Goal: Task Accomplishment & Management: Use online tool/utility

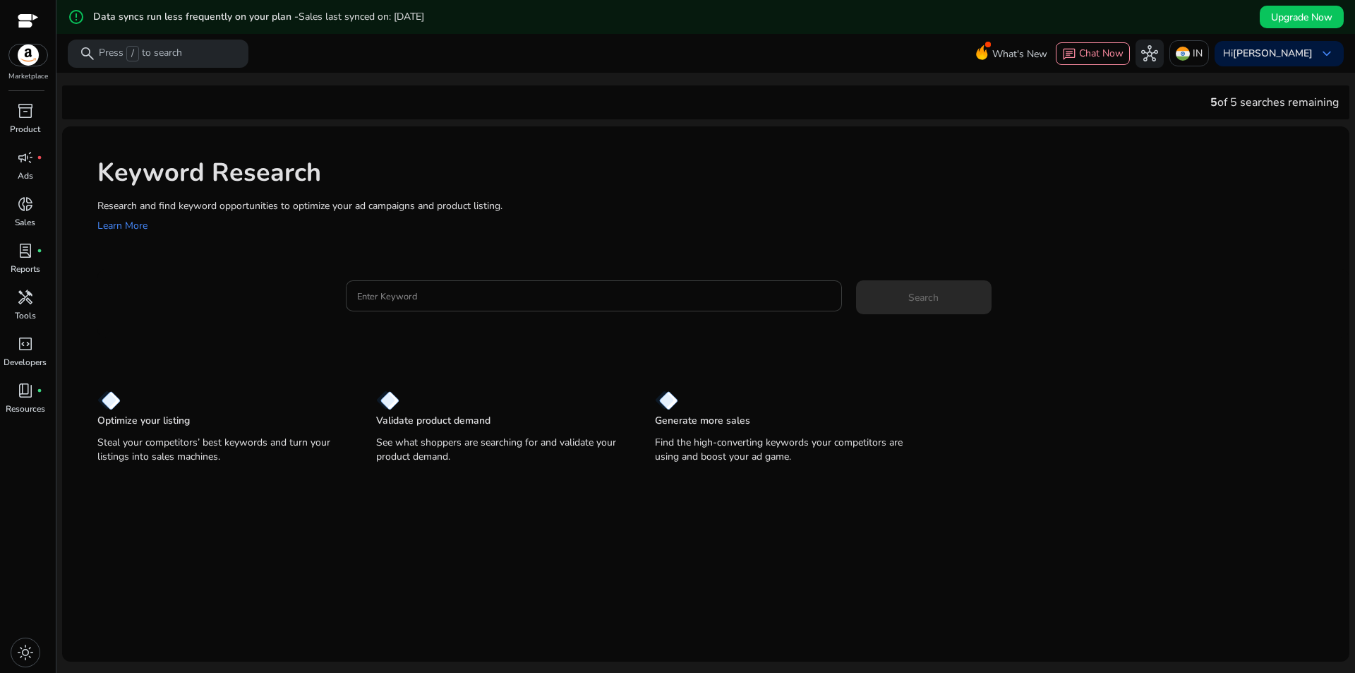
click at [401, 294] on input "Enter Keyword" at bounding box center [594, 296] width 474 height 16
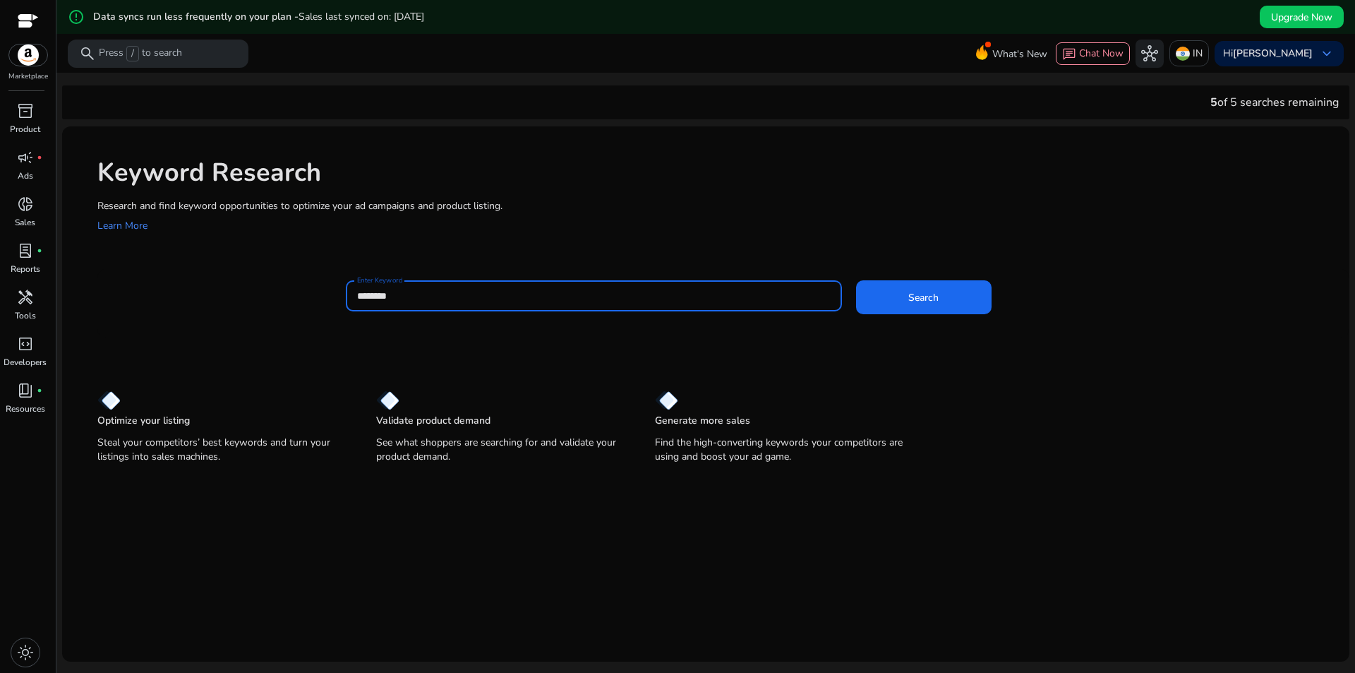
type input "********"
click at [856, 280] on button "Search" at bounding box center [923, 297] width 135 height 34
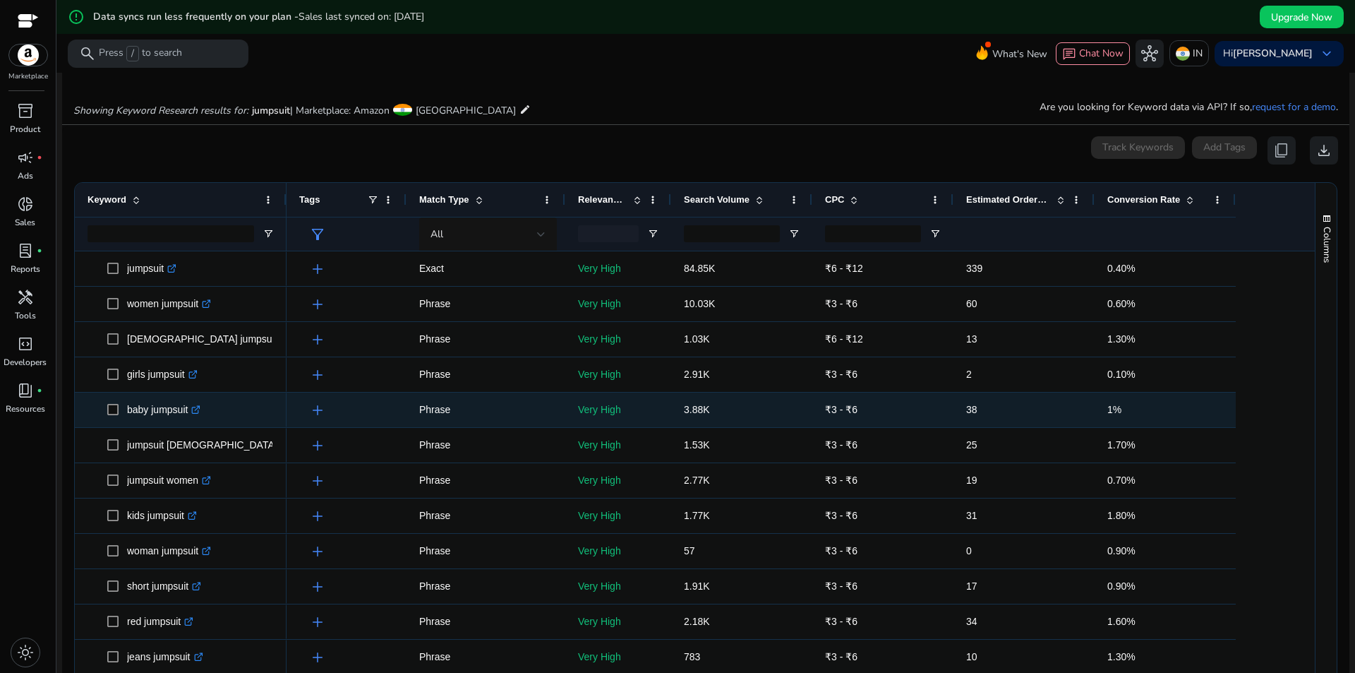
scroll to position [61, 0]
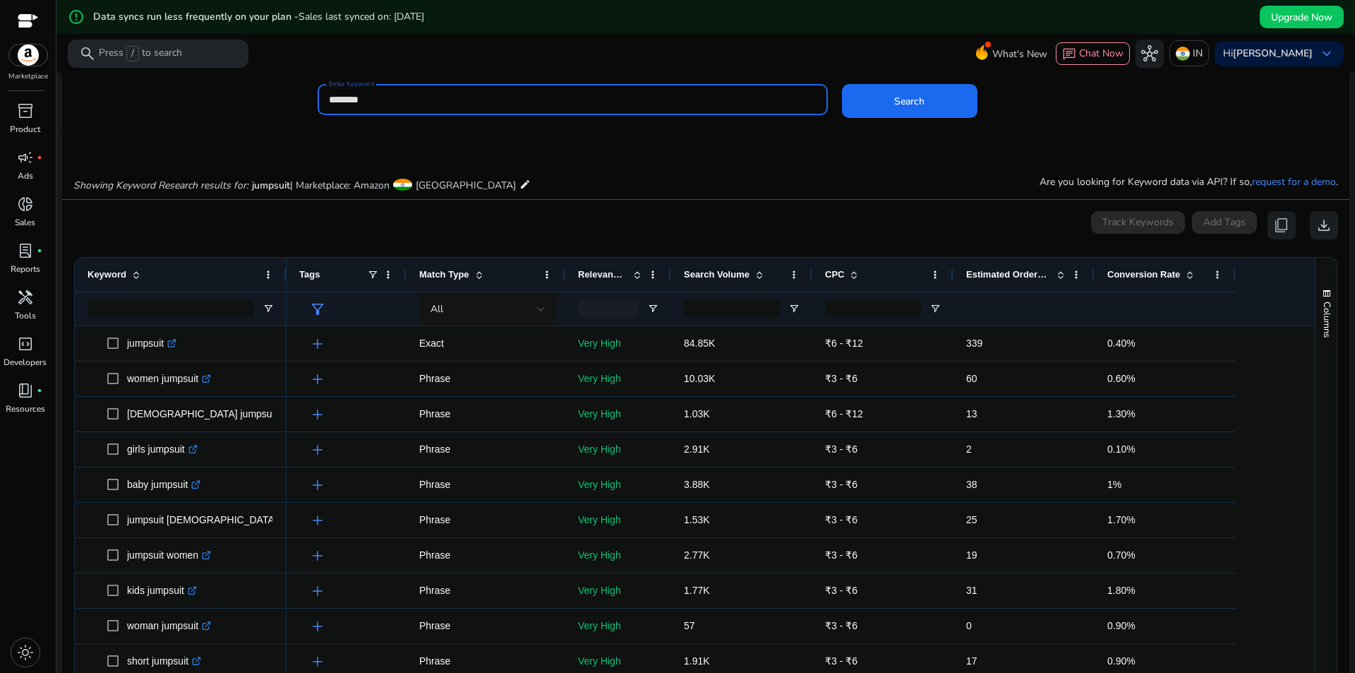
click at [757, 277] on span at bounding box center [759, 274] width 11 height 11
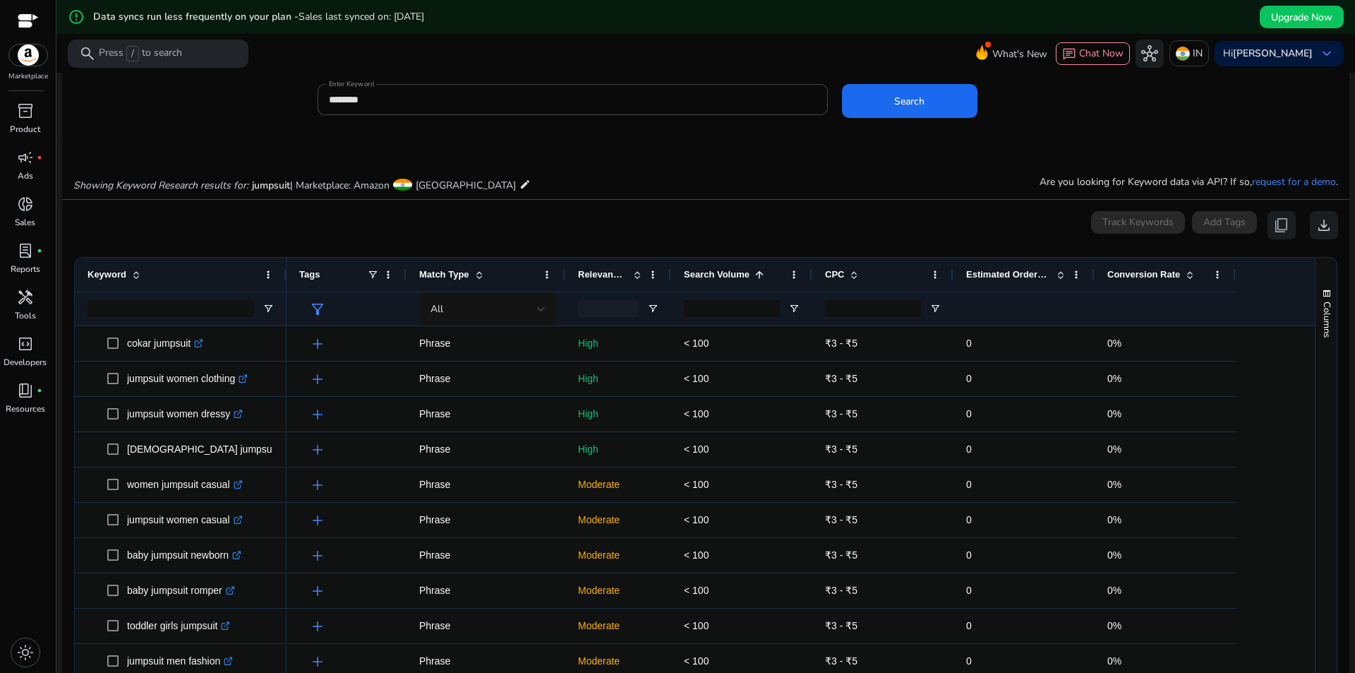
click at [757, 277] on span at bounding box center [759, 274] width 11 height 11
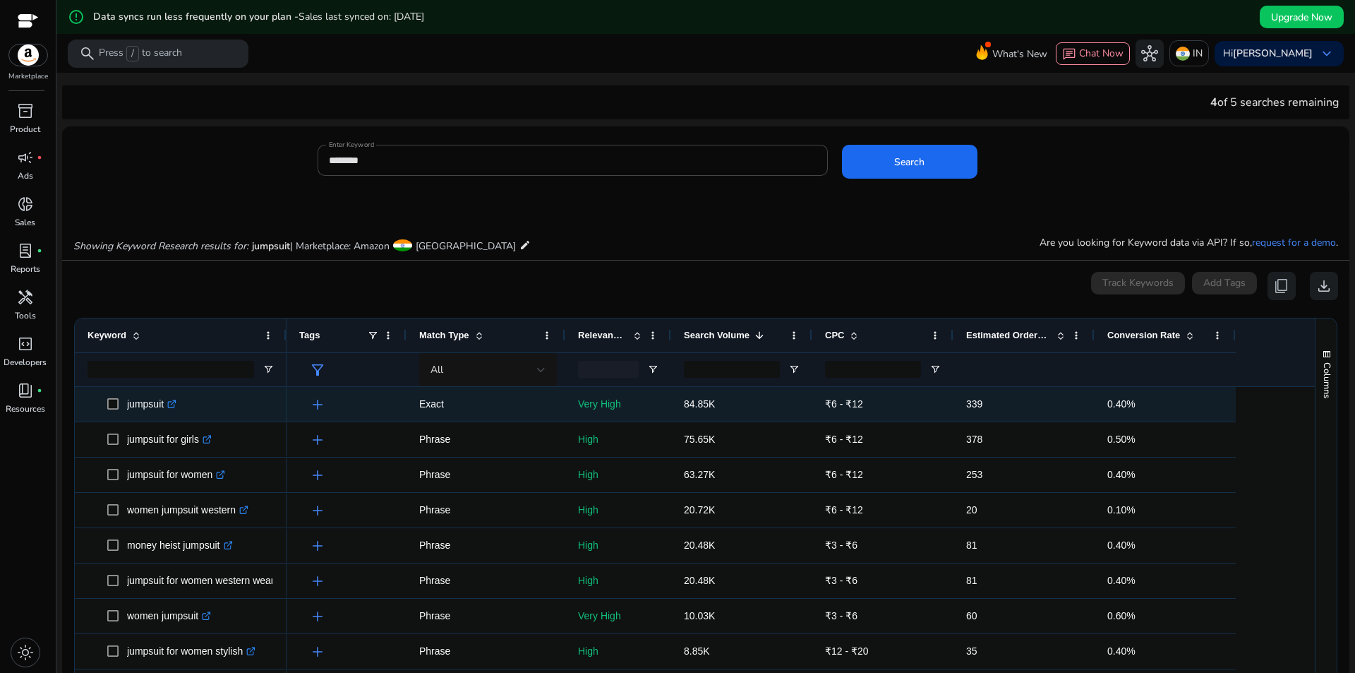
scroll to position [0, 0]
click at [126, 404] on span at bounding box center [117, 404] width 20 height 29
click at [133, 402] on p "jumpsuit .st0{fill:#2c8af8}" at bounding box center [151, 404] width 49 height 29
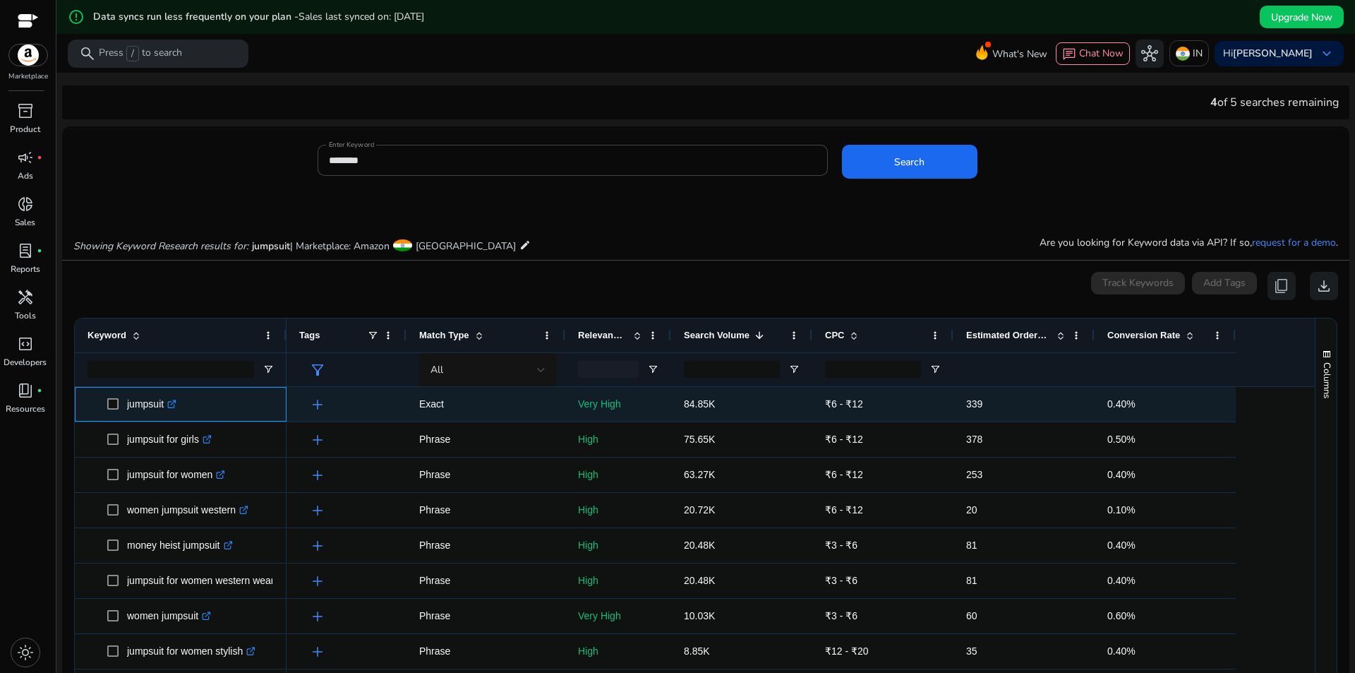
copy p "jumpsuit"
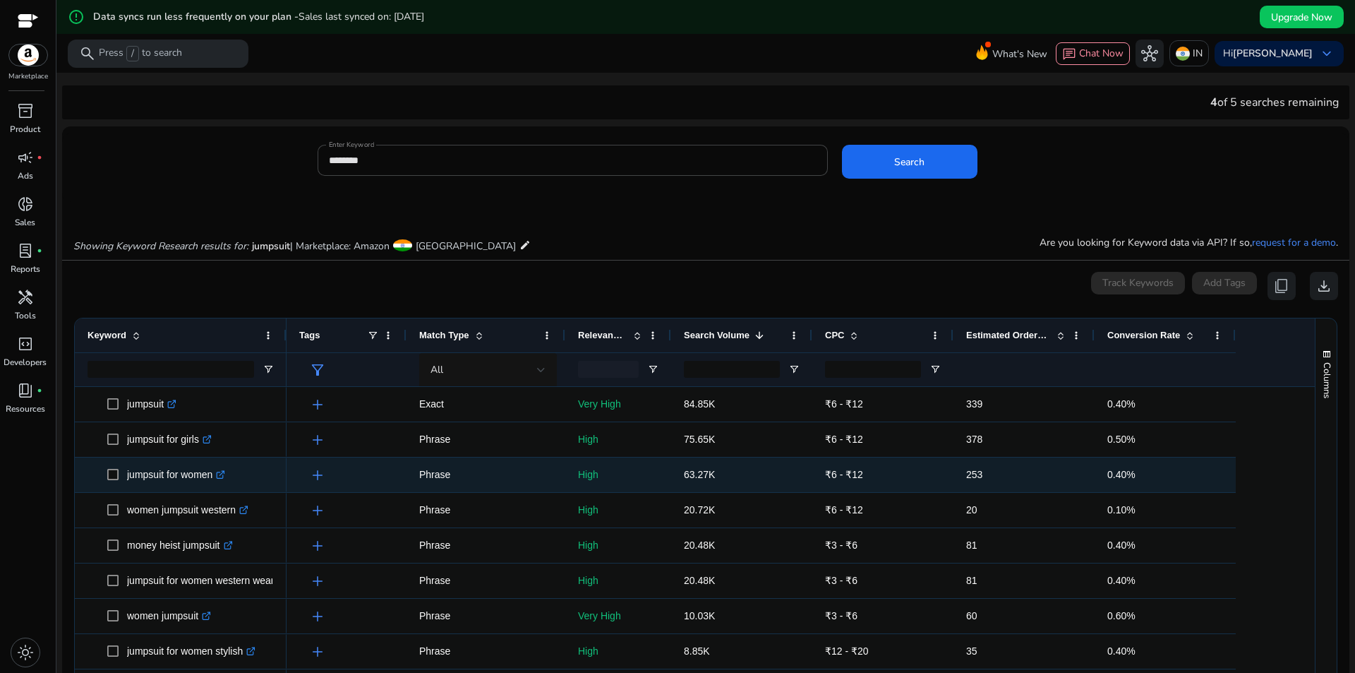
click at [197, 459] on div "jumpsuit for women .st0{fill:#2c8af8}" at bounding box center [181, 474] width 186 height 33
drag, startPoint x: 124, startPoint y: 474, endPoint x: 215, endPoint y: 474, distance: 90.3
click at [215, 474] on span "jumpsuit for women .st0{fill:#2c8af8}" at bounding box center [190, 474] width 167 height 29
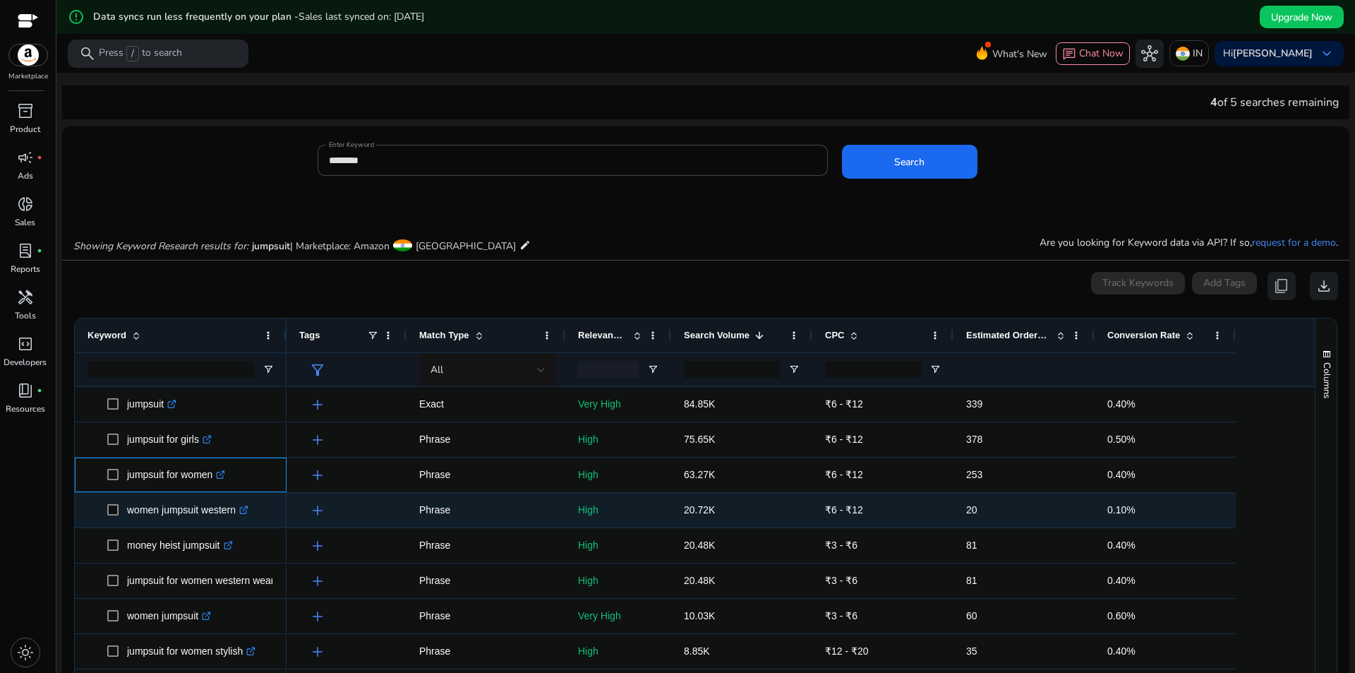
copy span "jumpsuit for women"
drag, startPoint x: 126, startPoint y: 510, endPoint x: 236, endPoint y: 510, distance: 110.1
click at [236, 510] on span "women jumpsuit western .st0{fill:#2c8af8}" at bounding box center [190, 509] width 167 height 29
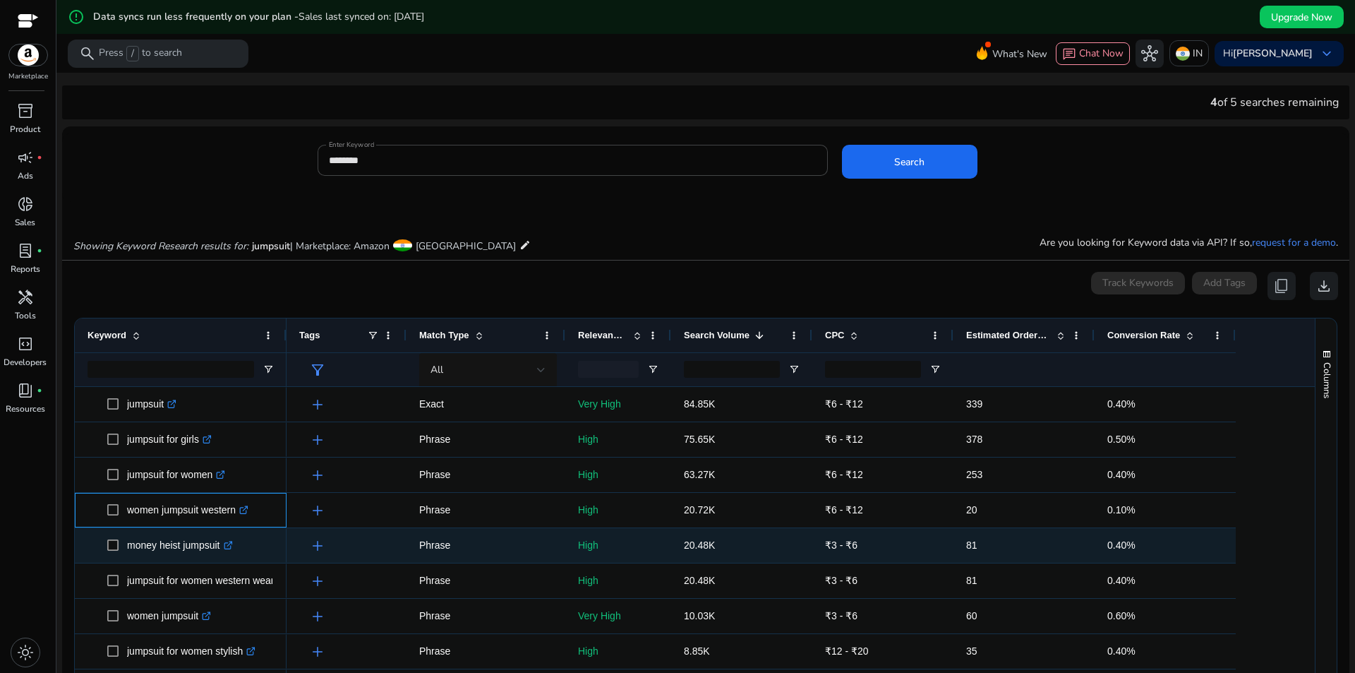
copy span "women jumpsuit western"
click at [130, 555] on p "money heist jumpsuit .st0{fill:#2c8af8}" at bounding box center [180, 545] width 106 height 29
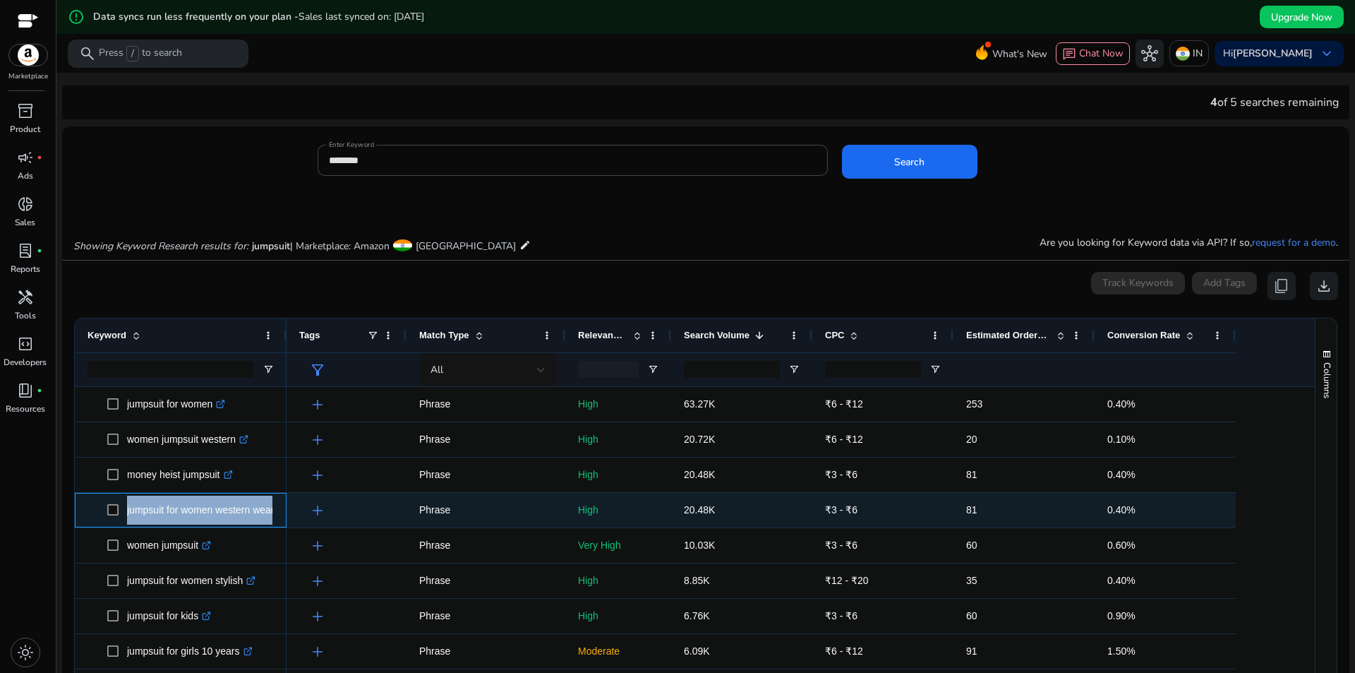
drag, startPoint x: 126, startPoint y: 513, endPoint x: 277, endPoint y: 512, distance: 151.7
click at [277, 512] on div "jumpsuit for women western wear .st0{fill:#2c8af8}" at bounding box center [181, 510] width 212 height 35
copy span "jumpsuit for women western wear .st0{fill:#2c8af8}"
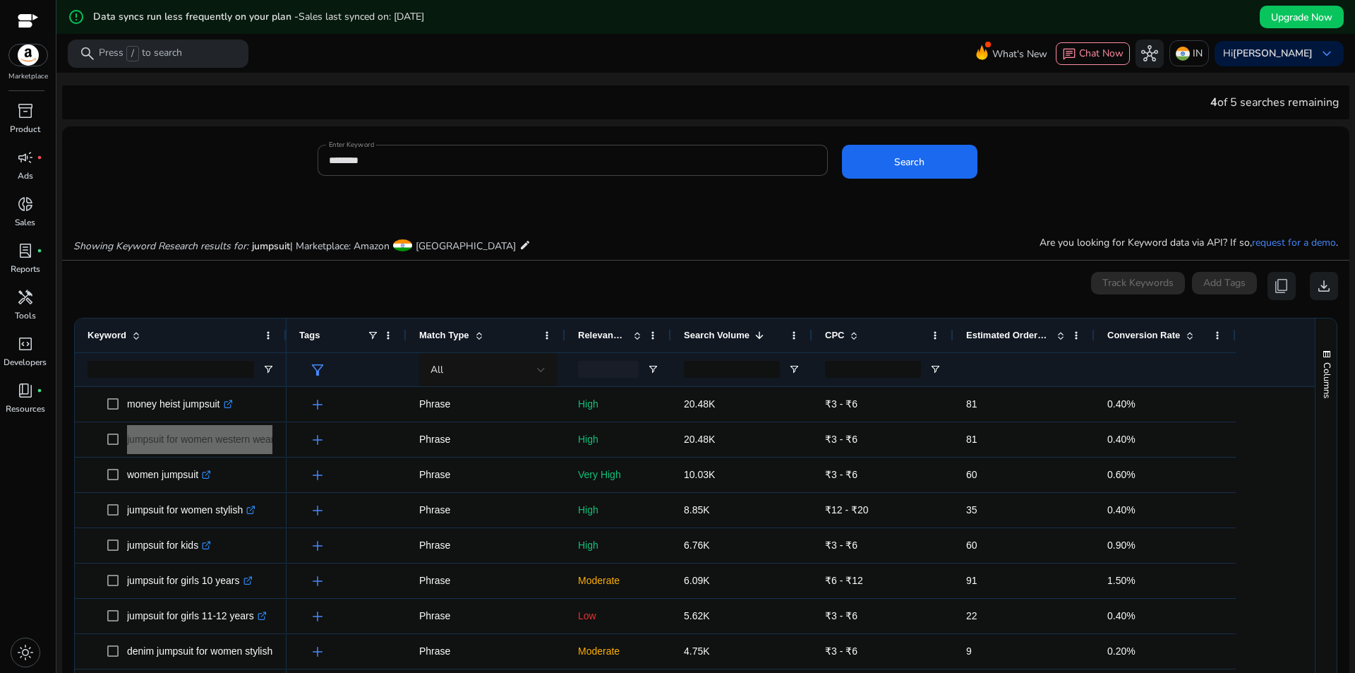
scroll to position [141, 0]
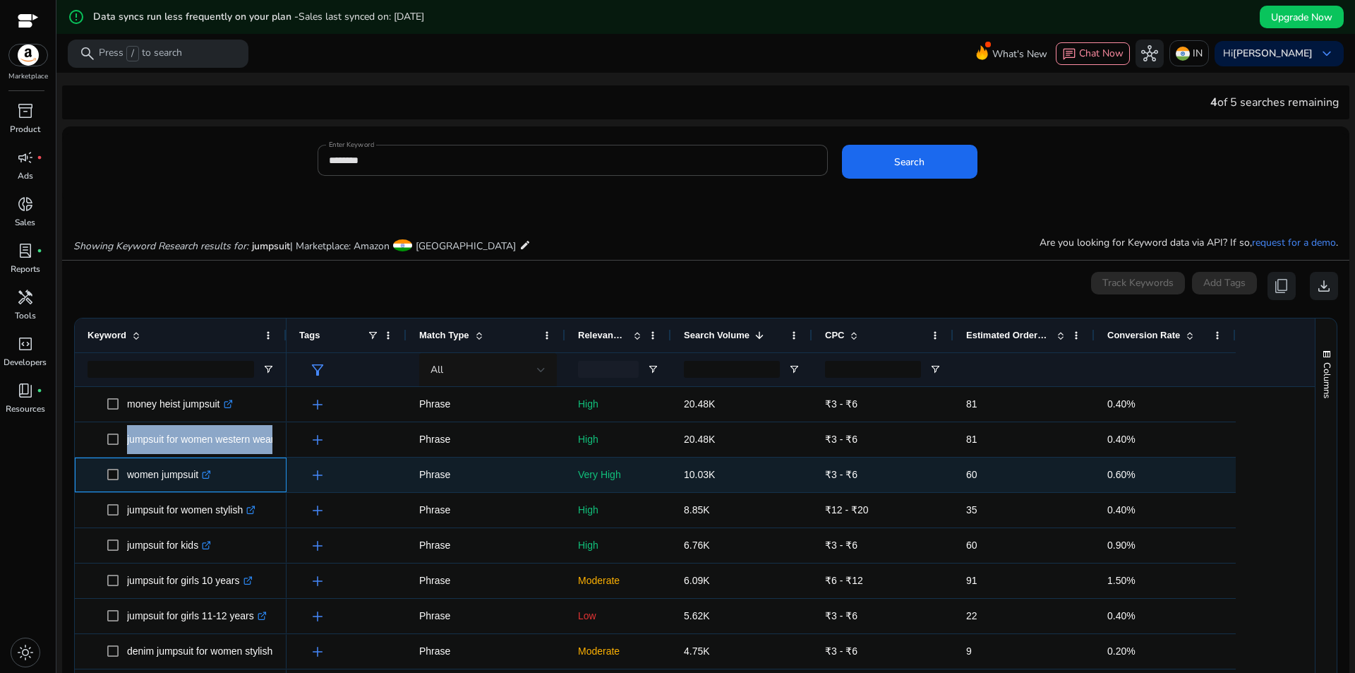
drag, startPoint x: 124, startPoint y: 474, endPoint x: 200, endPoint y: 472, distance: 75.5
click at [200, 472] on span "women jumpsuit .st0{fill:#2c8af8}" at bounding box center [190, 474] width 167 height 29
copy span "women jumpsuit"
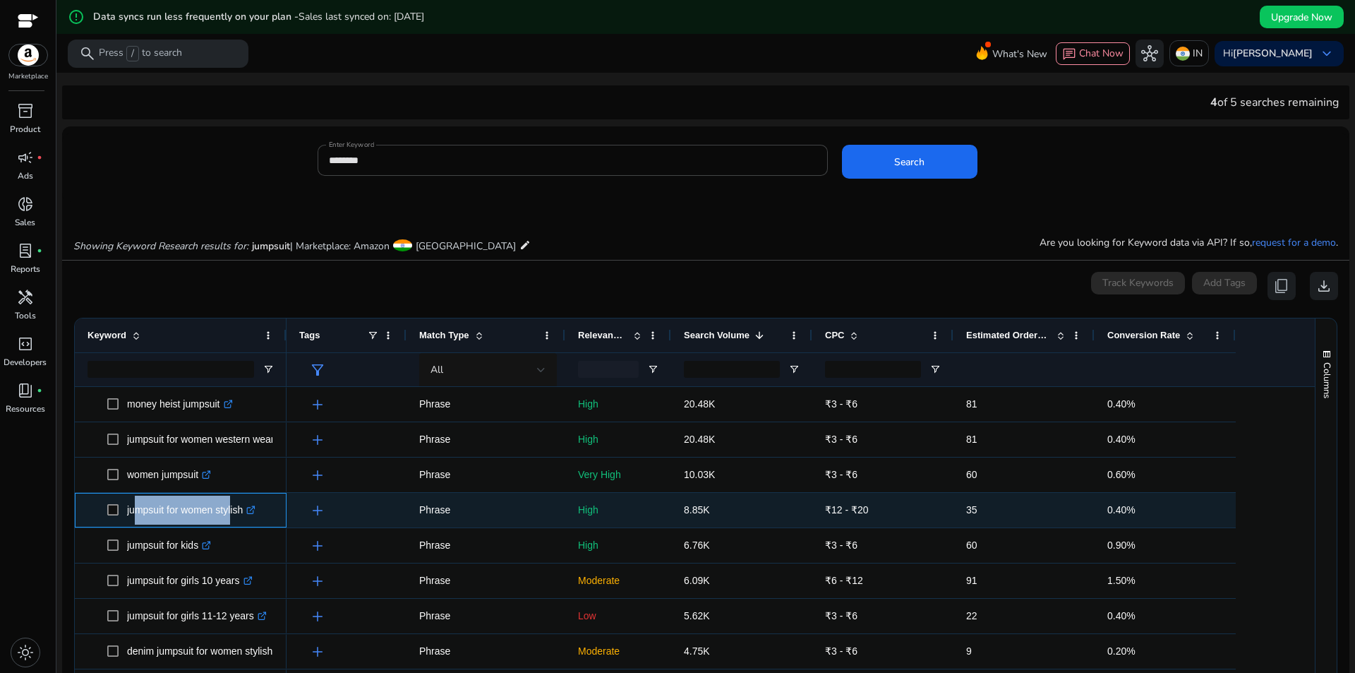
drag, startPoint x: 128, startPoint y: 512, endPoint x: 230, endPoint y: 512, distance: 101.6
click at [230, 512] on p "jumpsuit for women stylish .st0{fill:#2c8af8}" at bounding box center [191, 509] width 128 height 29
drag, startPoint x: 124, startPoint y: 508, endPoint x: 243, endPoint y: 510, distance: 118.6
click at [243, 510] on span "jumpsuit for women stylish .st0{fill:#2c8af8}" at bounding box center [190, 509] width 167 height 29
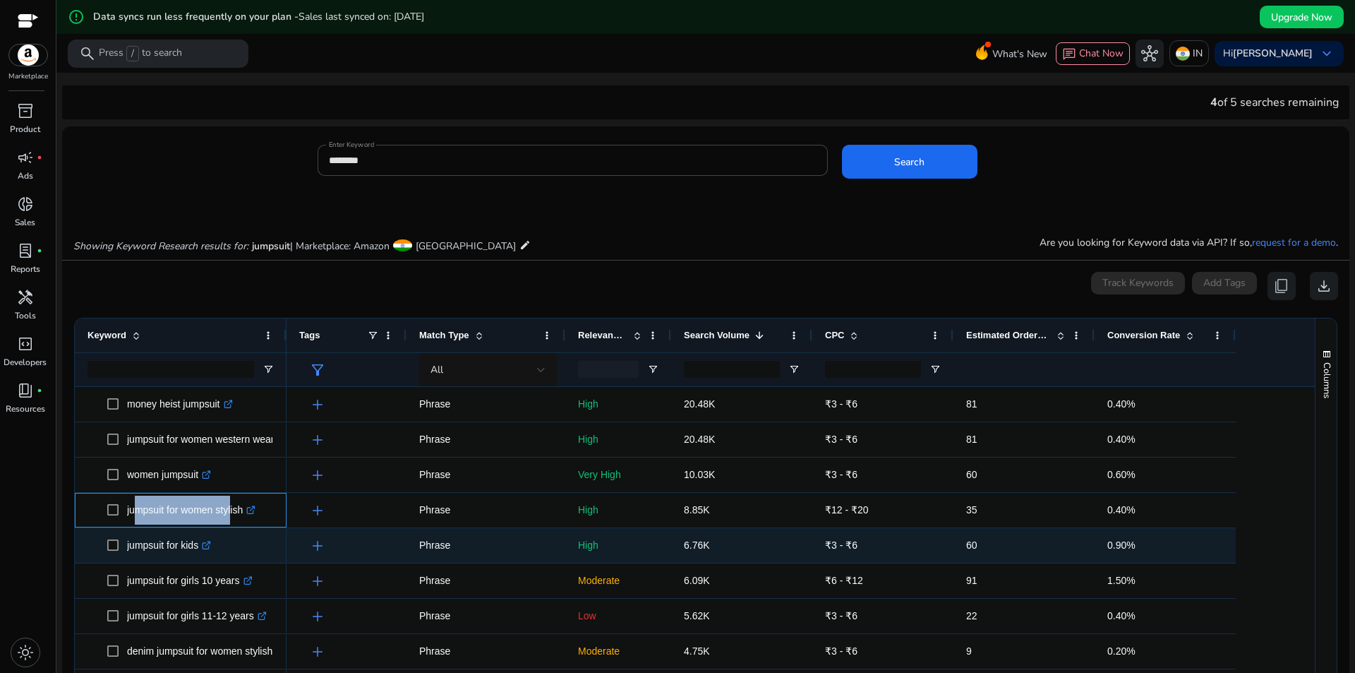
copy span "jumpsuit for women stylish"
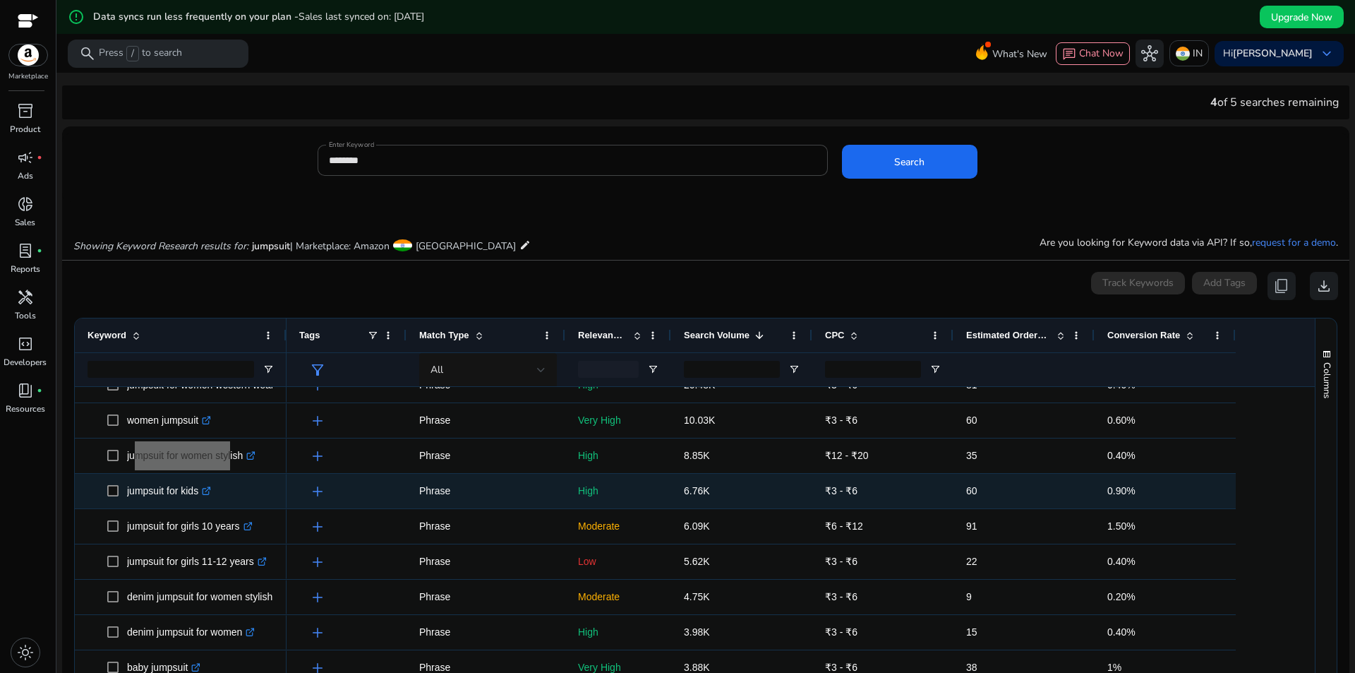
scroll to position [353, 0]
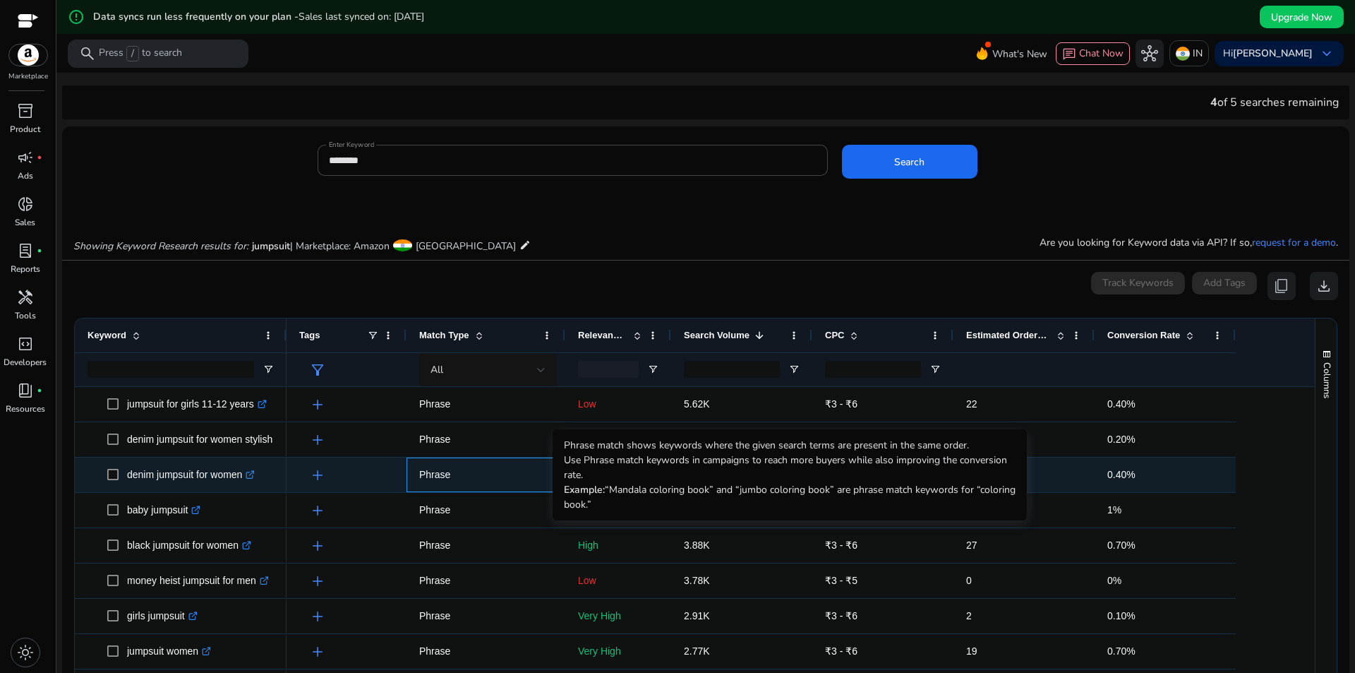
click at [488, 460] on p "Phrase" at bounding box center [485, 474] width 133 height 29
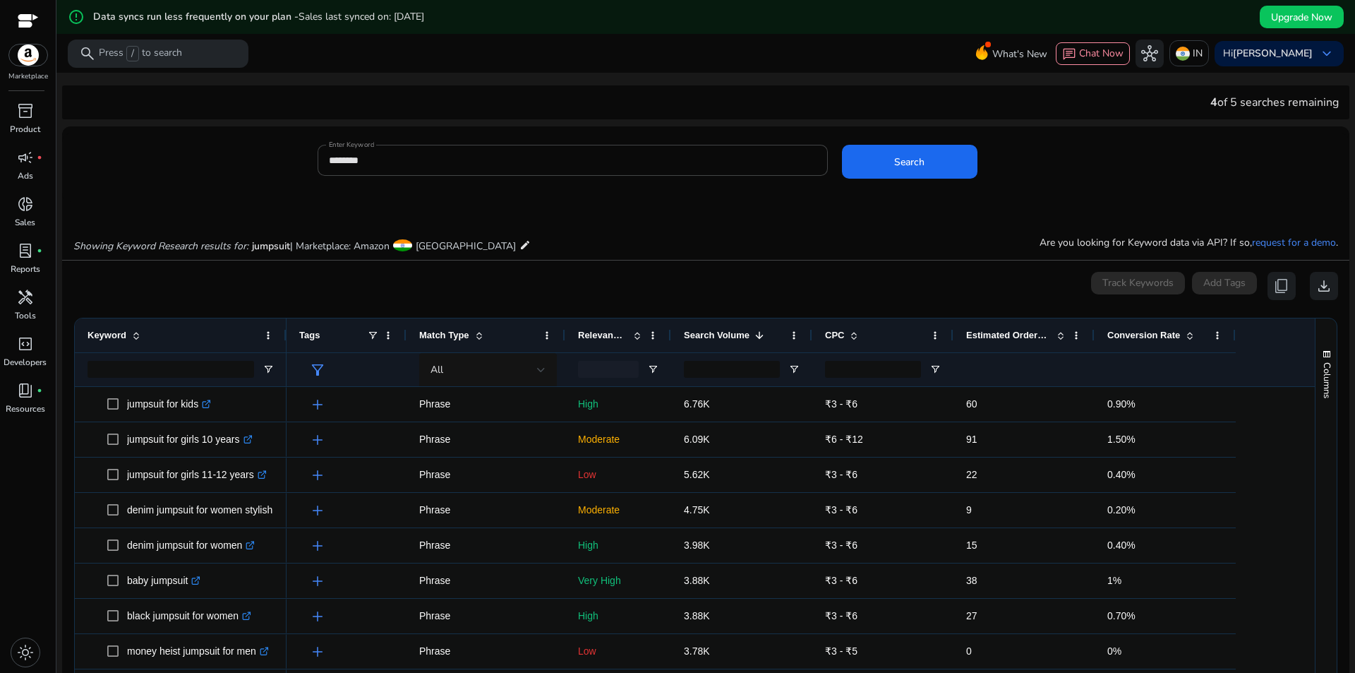
scroll to position [282, 0]
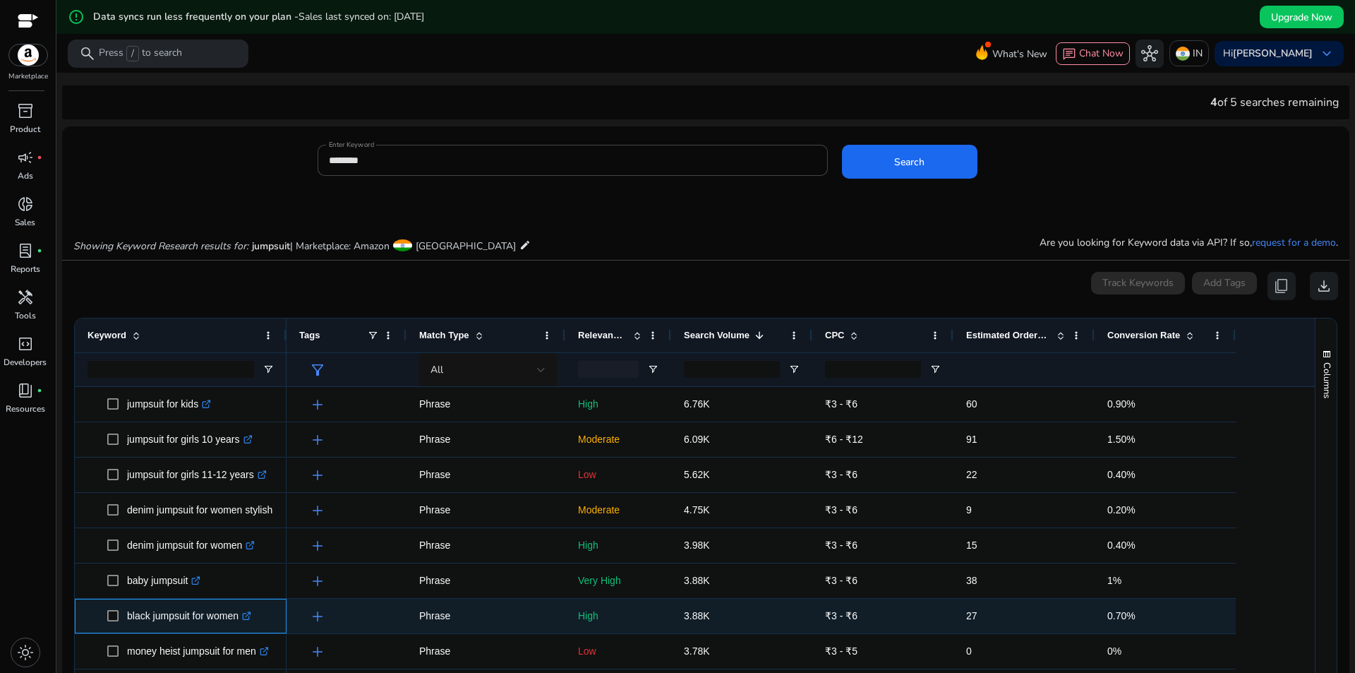
drag, startPoint x: 125, startPoint y: 619, endPoint x: 240, endPoint y: 619, distance: 115.0
click at [240, 619] on span "black jumpsuit for women .st0{fill:#2c8af8}" at bounding box center [190, 615] width 167 height 29
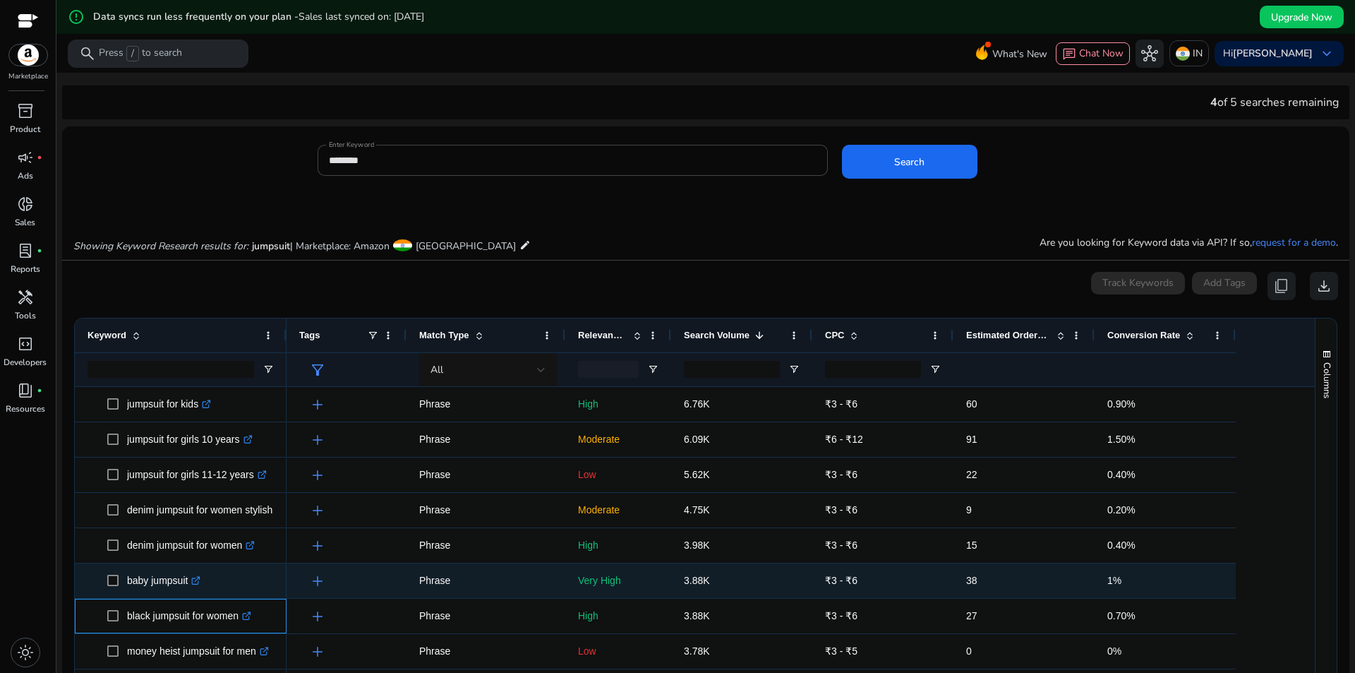
copy span "black jumpsuit for women"
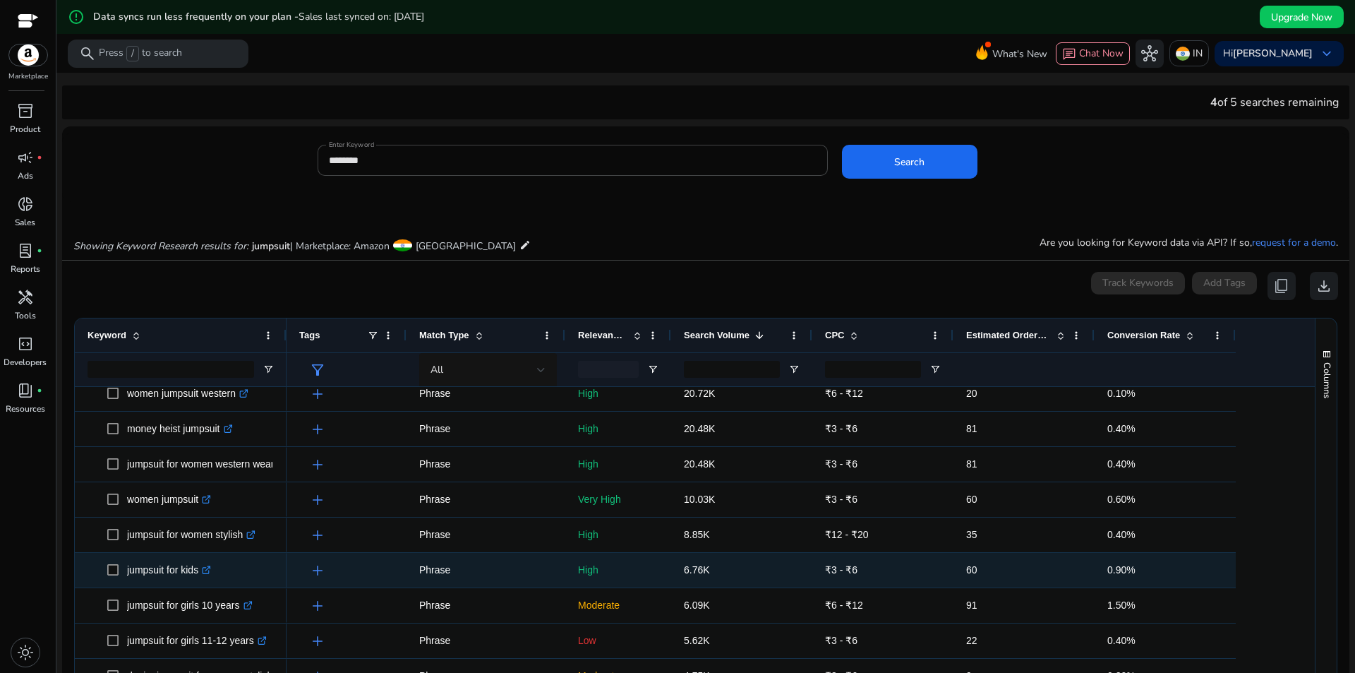
scroll to position [0, 0]
